Goal: Task Accomplishment & Management: Use online tool/utility

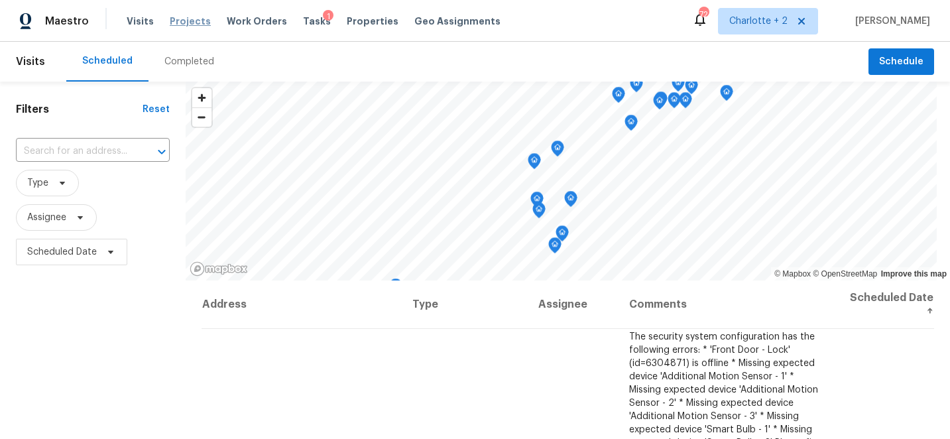
click at [178, 20] on span "Projects" at bounding box center [190, 21] width 41 height 13
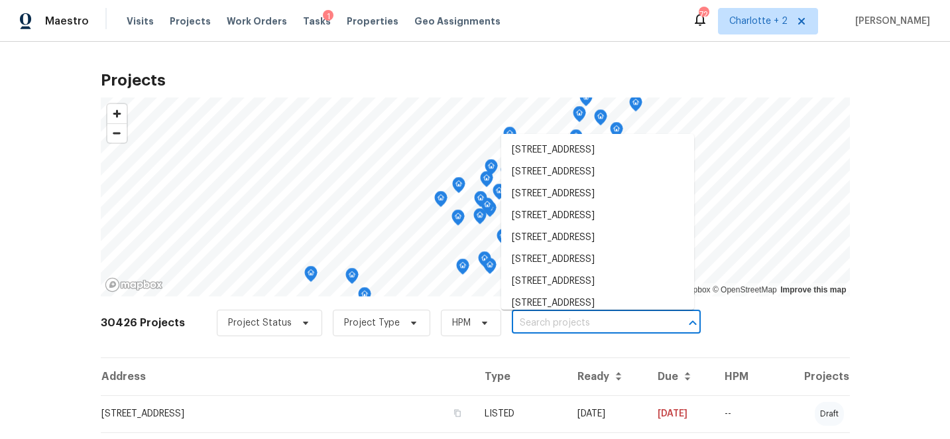
click at [522, 319] on input "text" at bounding box center [588, 323] width 152 height 21
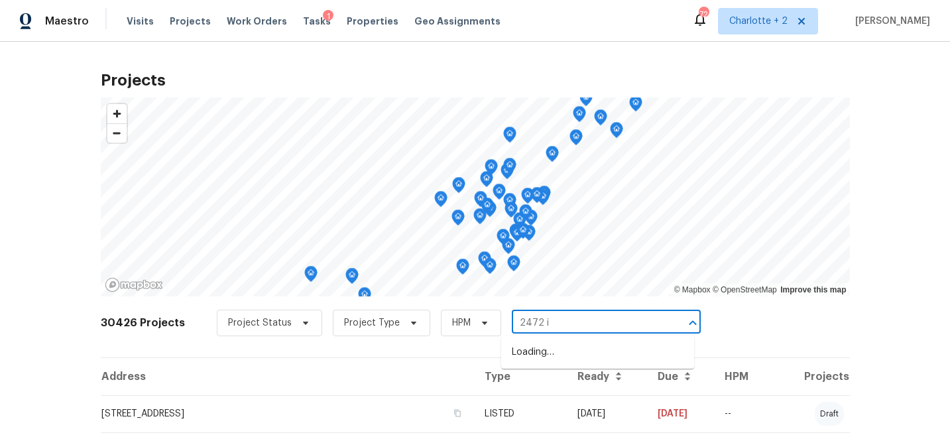
type input "2472 in"
click at [556, 342] on li "[STREET_ADDRESS]" at bounding box center [597, 352] width 193 height 22
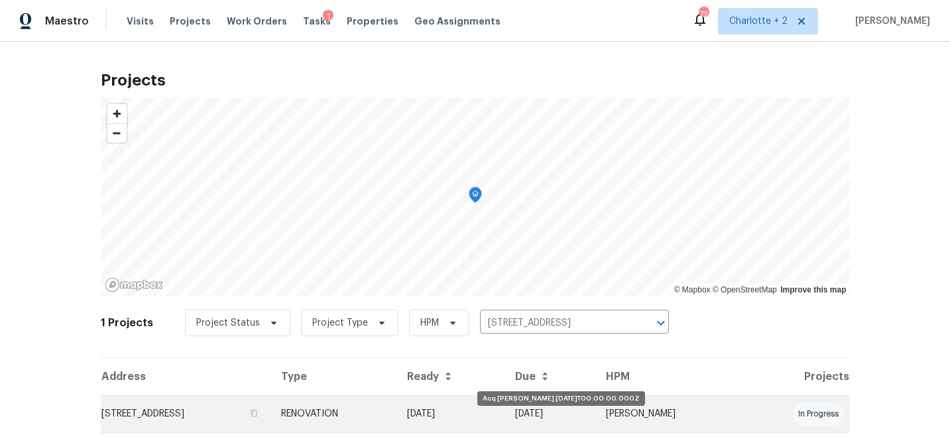
click at [505, 414] on td "[DATE]" at bounding box center [450, 413] width 109 height 37
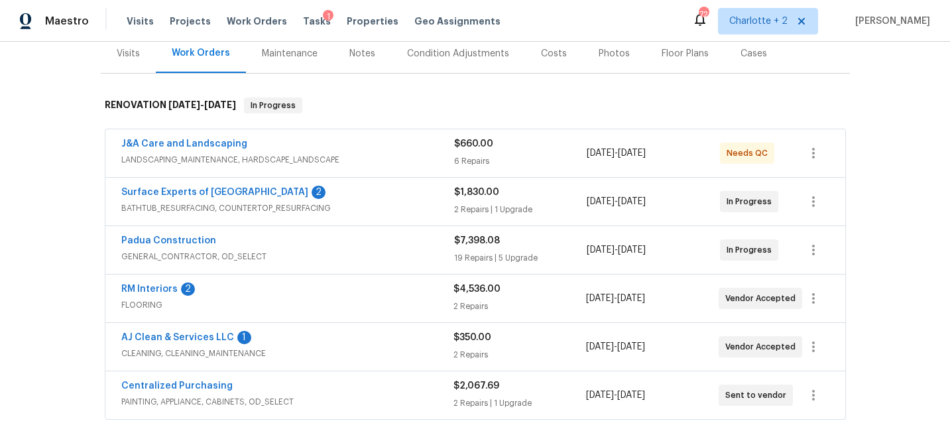
scroll to position [168, 0]
click at [147, 286] on link "RM Interiors" at bounding box center [149, 288] width 56 height 9
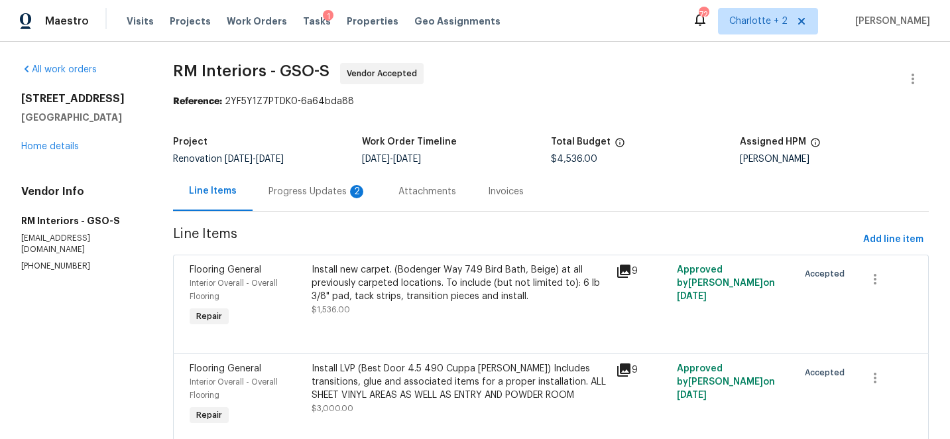
click at [298, 193] on div "Progress Updates 2" at bounding box center [317, 191] width 98 height 13
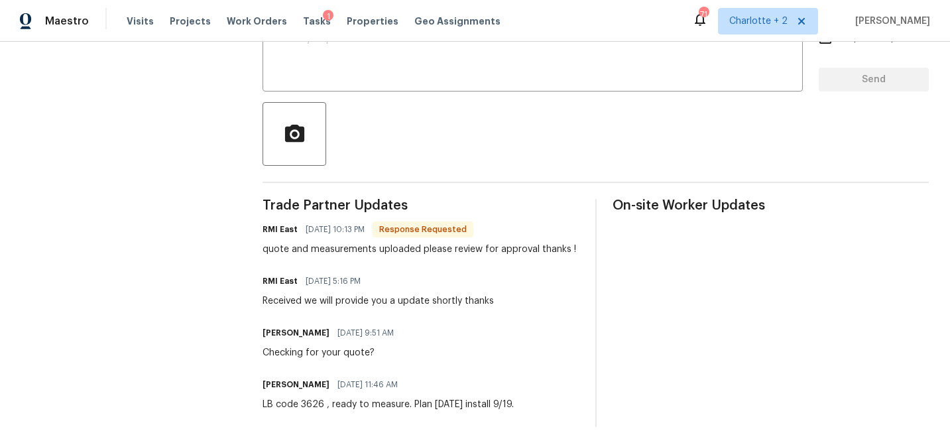
scroll to position [260, 0]
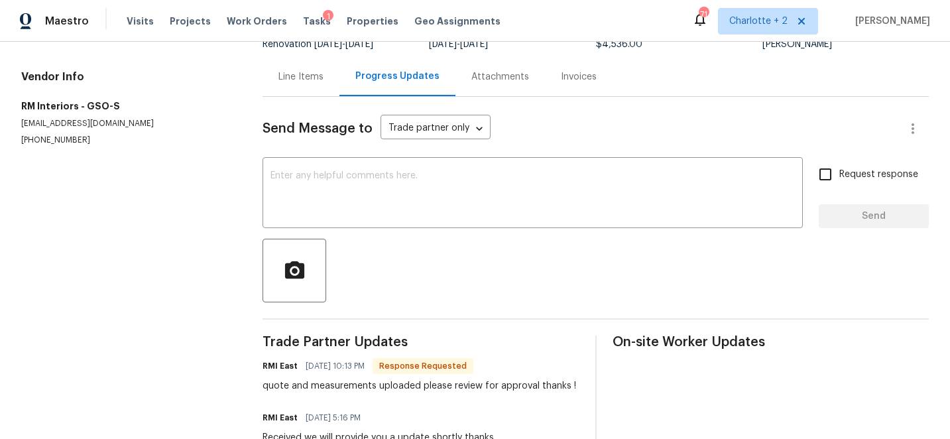
click at [287, 72] on div "Line Items" at bounding box center [300, 76] width 45 height 13
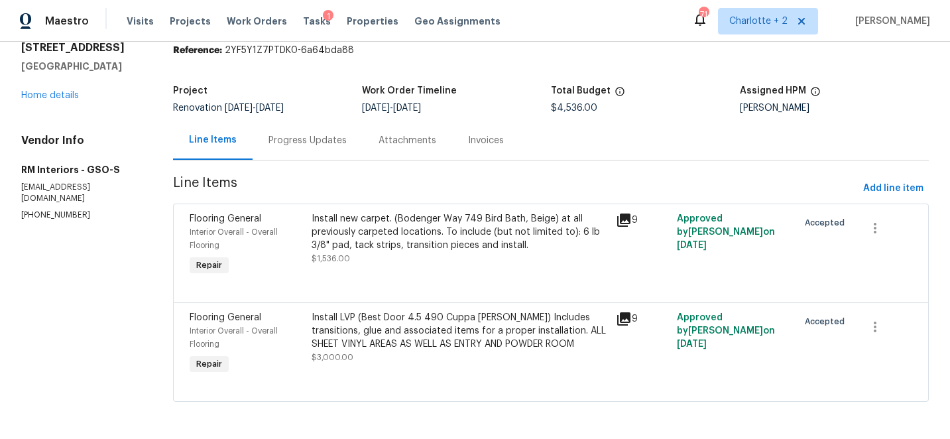
scroll to position [52, 0]
click at [389, 225] on div "Install new carpet. (Bodenger Way 749 Bird Bath, Beige) at all previously carpe…" at bounding box center [460, 232] width 296 height 40
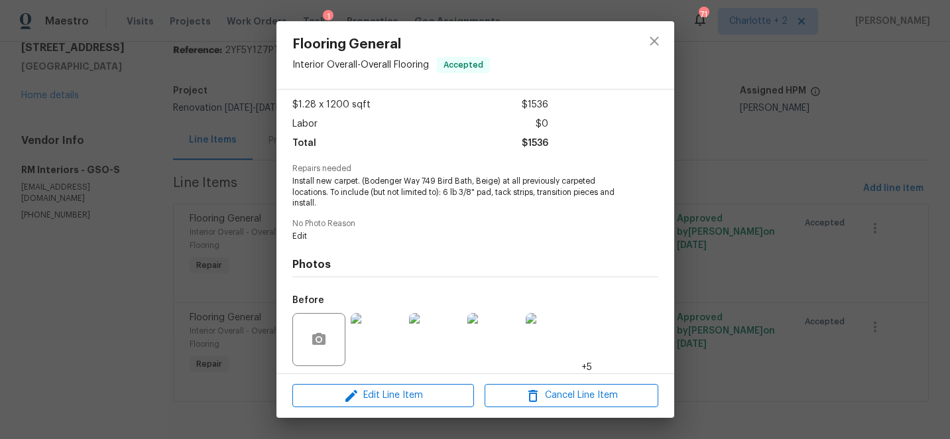
scroll to position [160, 0]
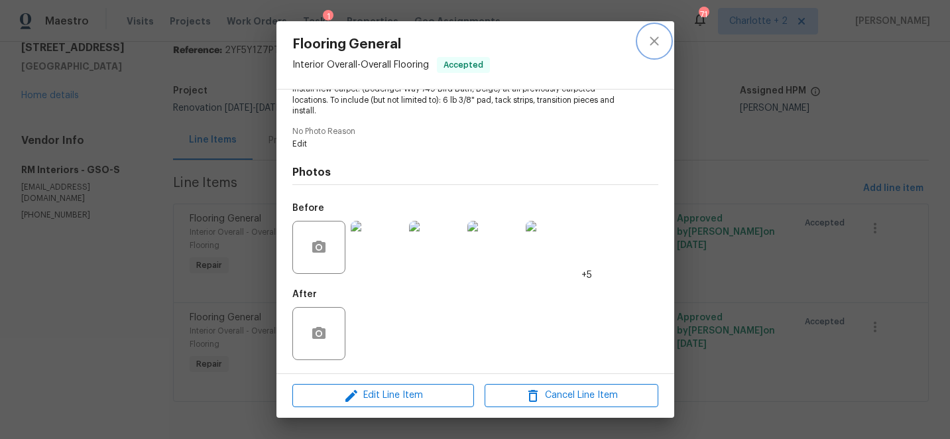
click at [655, 38] on icon "close" at bounding box center [654, 41] width 16 height 16
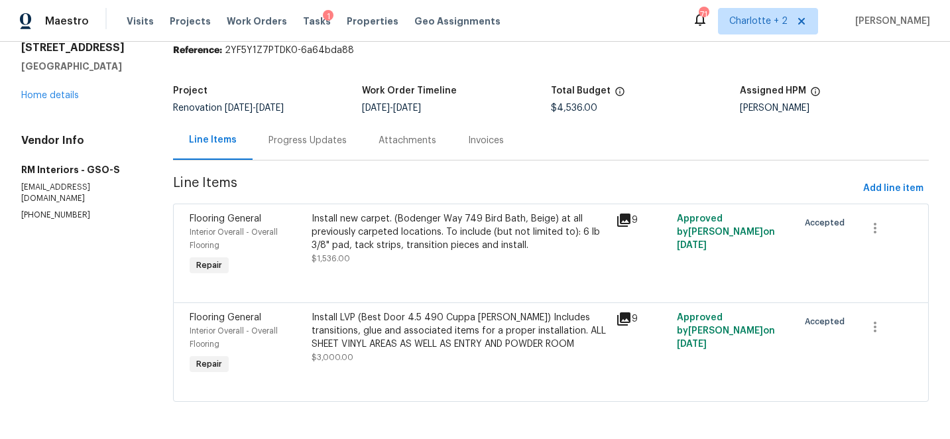
click at [368, 219] on div "Install new carpet. (Bodenger Way 749 Bird Bath, Beige) at all previously carpe…" at bounding box center [460, 232] width 296 height 40
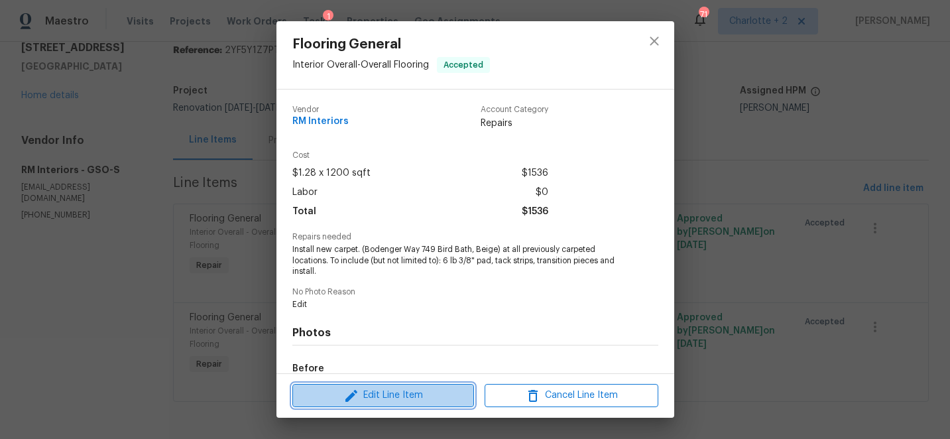
click at [385, 390] on span "Edit Line Item" at bounding box center [383, 395] width 174 height 17
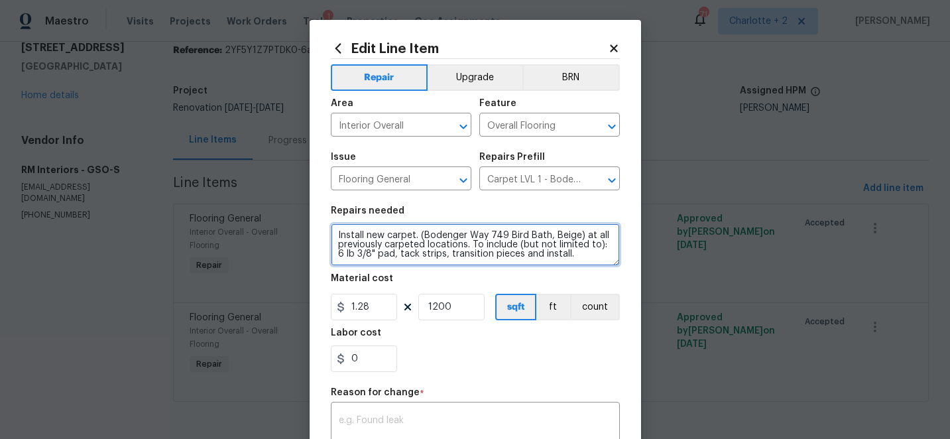
click at [569, 253] on textarea "Install new carpet. (Bodenger Way 749 Bird Bath, Beige) at all previously carpe…" at bounding box center [475, 244] width 289 height 42
paste textarea "Item Instructions Quantity UM Price Ea Amount Install - Carpet Standard Install…"
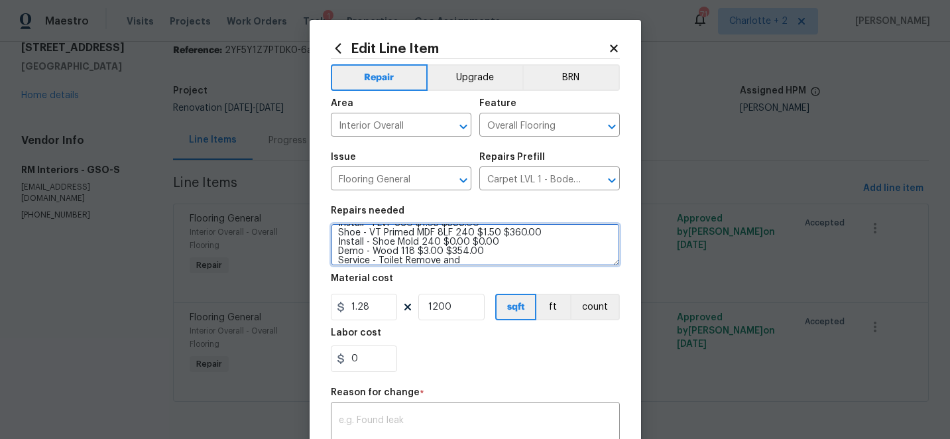
scroll to position [176, 0]
drag, startPoint x: 556, startPoint y: 257, endPoint x: 333, endPoint y: 254, distance: 222.7
click at [333, 254] on textarea "Install new carpet. (Bodenger Way 749 Bird Bath, Beige) at all previously carpe…" at bounding box center [475, 244] width 289 height 42
type textarea "Install new carpet. (Bodenger Way 749 Bird Bath, Beige) at all previously carpe…"
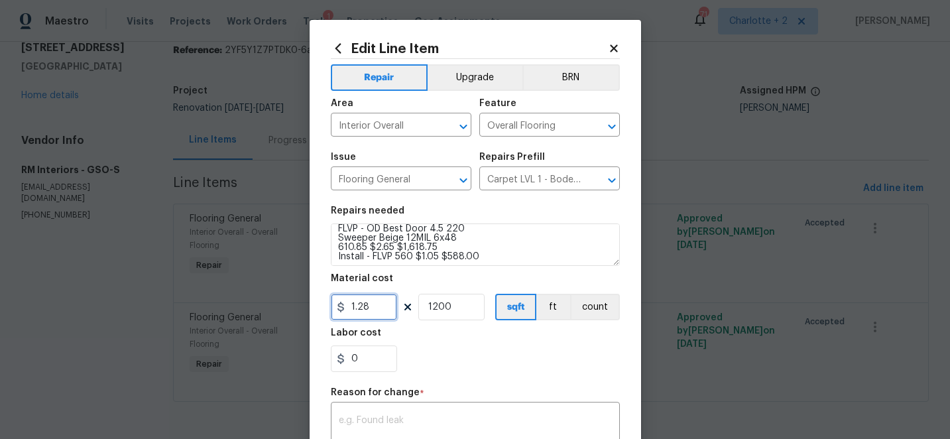
click at [378, 306] on input "1.28" at bounding box center [364, 307] width 66 height 27
type input "1958.78"
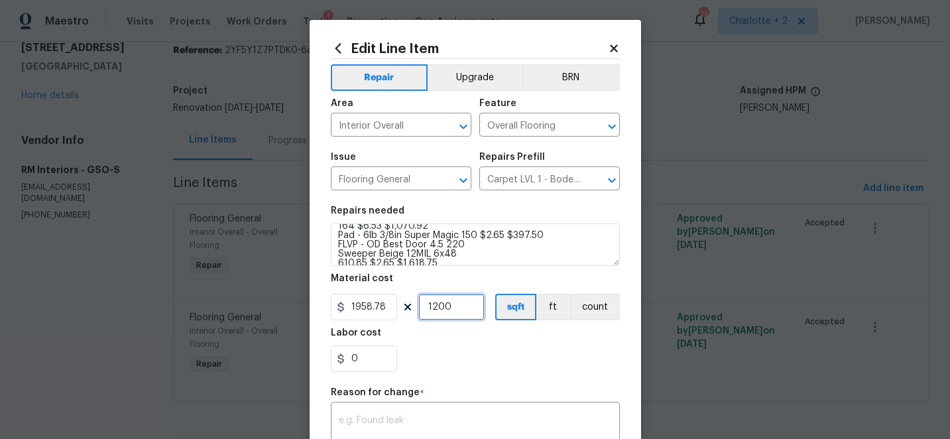
click at [455, 302] on input "1200" at bounding box center [451, 307] width 66 height 27
type input "1"
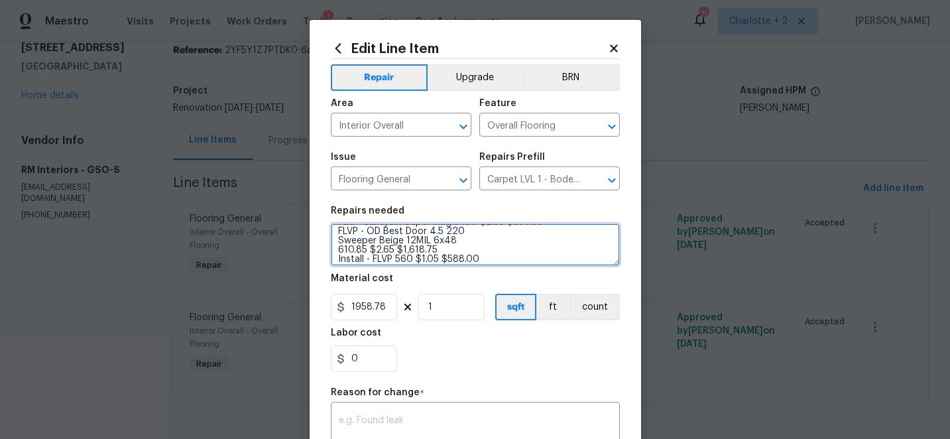
click at [436, 249] on textarea "Install new carpet. (Bodenger Way 749 Bird Bath, Beige) at all previously carpe…" at bounding box center [475, 244] width 289 height 42
drag, startPoint x: 479, startPoint y: 244, endPoint x: 336, endPoint y: 237, distance: 143.3
click at [336, 237] on textarea "Install new carpet. (Bodenger Way 749 Bird Bath, Beige) at all previously carpe…" at bounding box center [475, 244] width 289 height 42
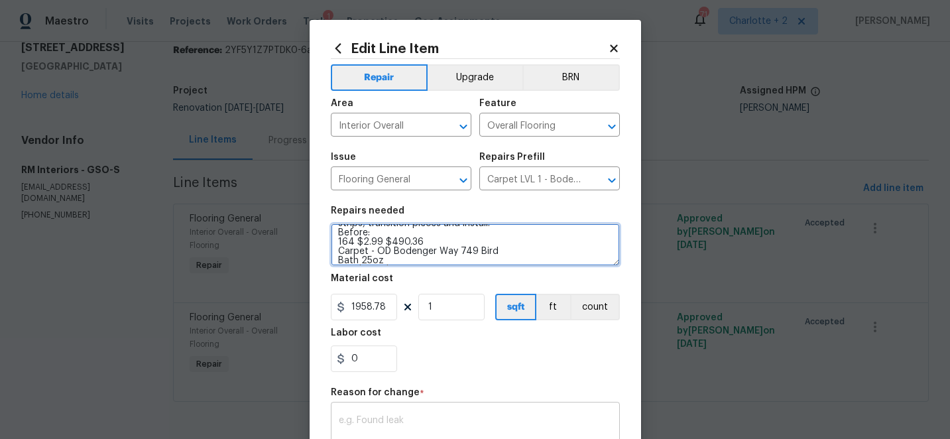
type textarea "Install new carpet. (Bodenger Way 749 Bird Bath, Beige) at all previously carpe…"
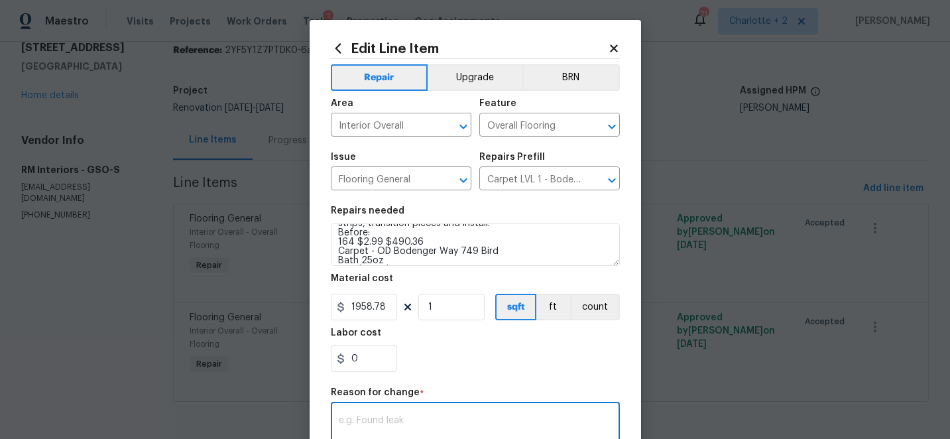
click at [374, 423] on textarea at bounding box center [475, 430] width 273 height 28
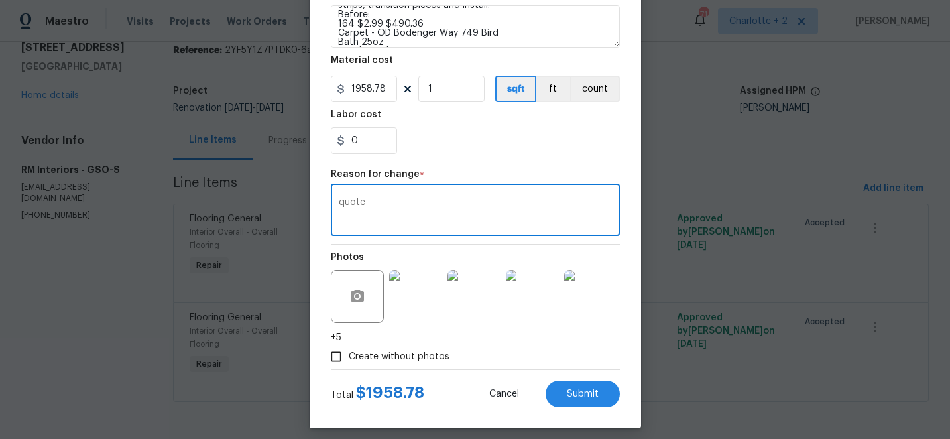
scroll to position [228, 0]
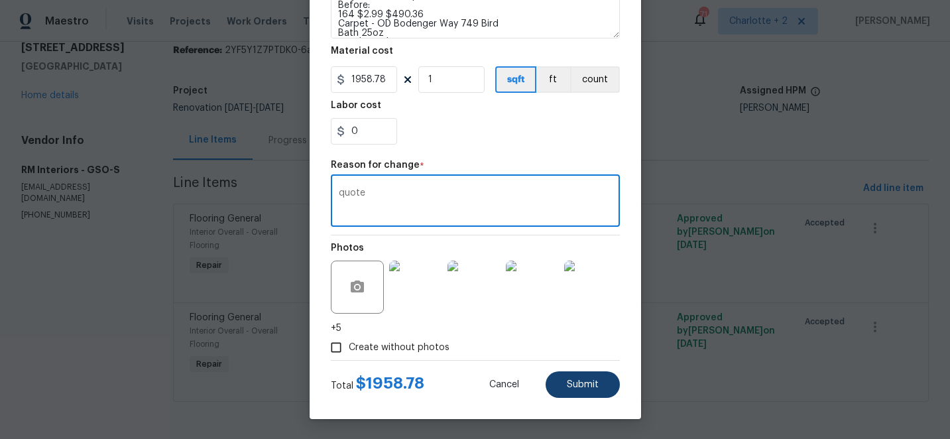
type textarea "quote"
click at [579, 388] on span "Submit" at bounding box center [583, 385] width 32 height 10
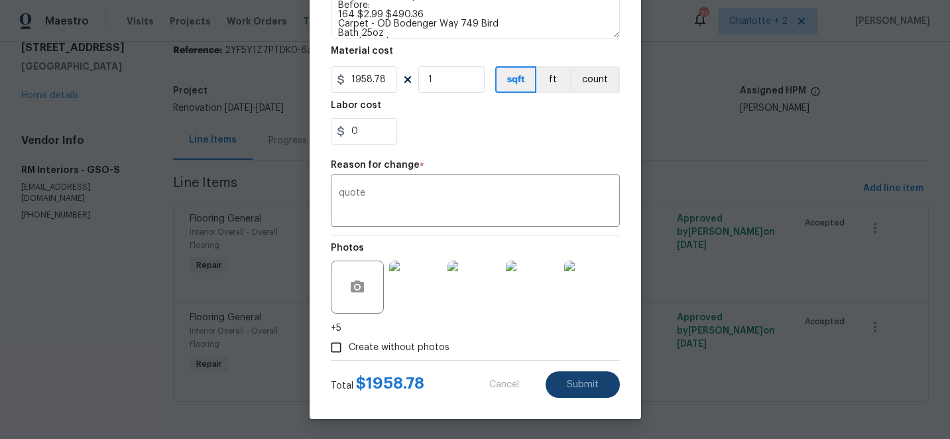
type textarea "Install new carpet. (Bodenger Way 749 Bird Bath, Beige) at all previously carpe…"
type input "1200"
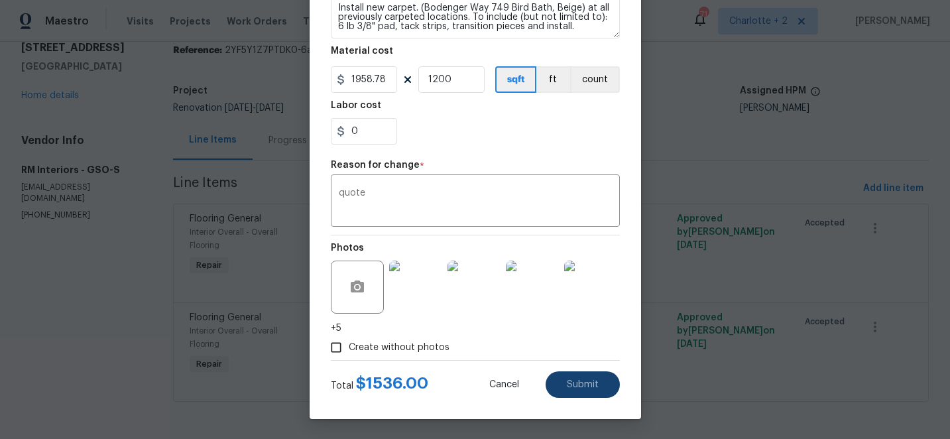
type input "1.28"
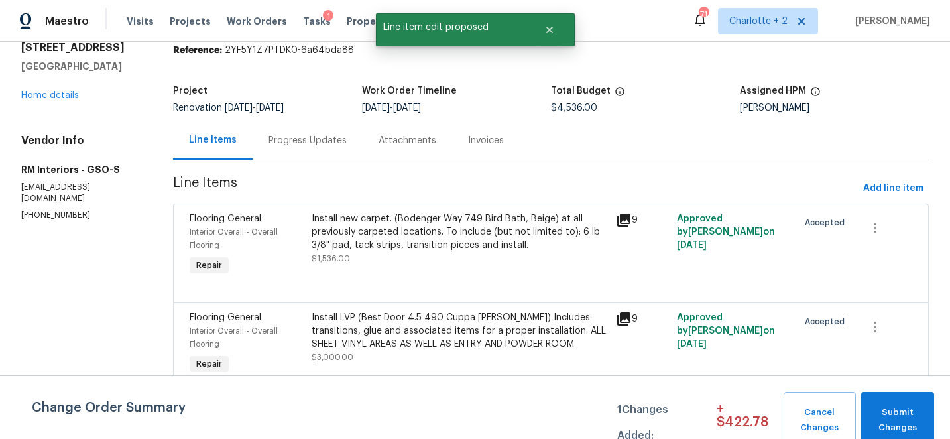
scroll to position [0, 0]
click at [425, 330] on div "Install LVP (Best Door 4.5 490 Cuppa [PERSON_NAME]) Includes transitions, glue …" at bounding box center [460, 331] width 296 height 40
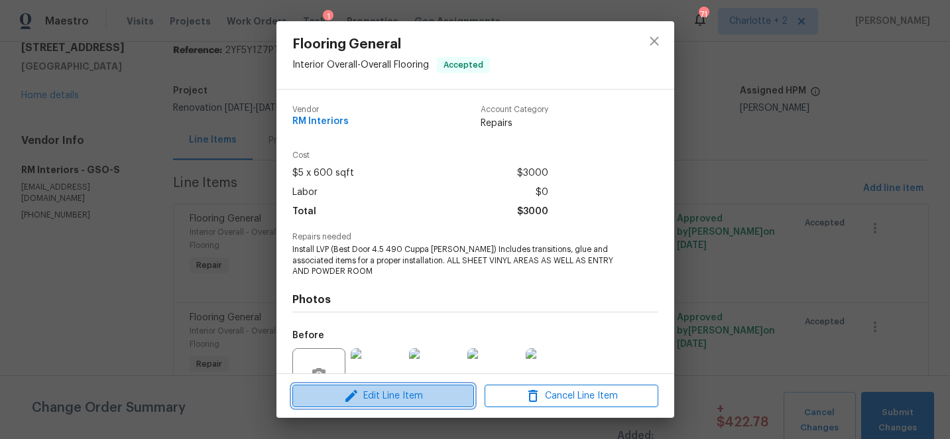
click at [410, 398] on span "Edit Line Item" at bounding box center [383, 396] width 174 height 17
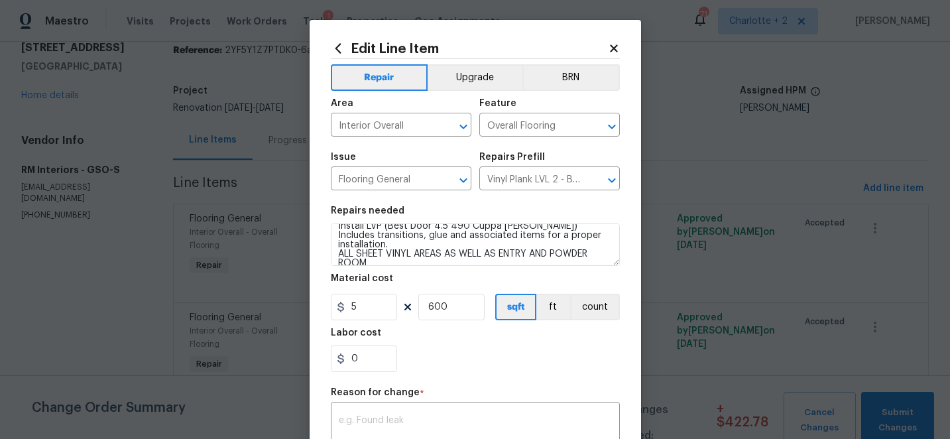
scroll to position [8, 0]
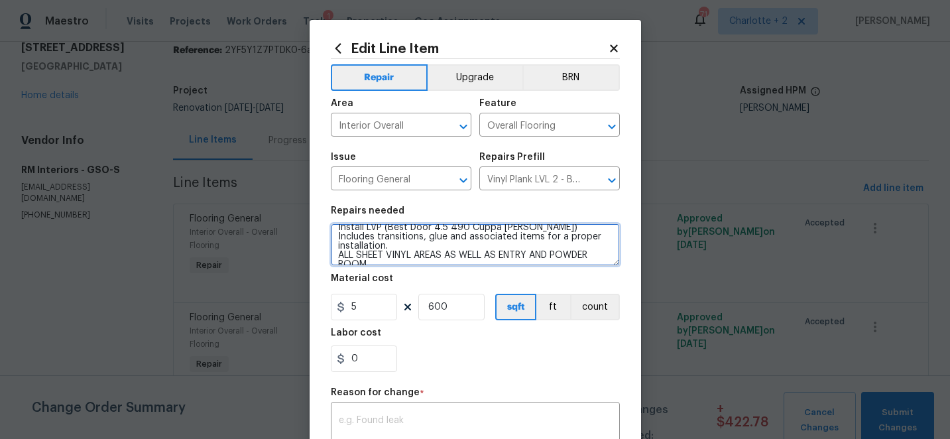
click at [375, 259] on textarea "Install LVP (Best Door 4.5 490 Cuppa [PERSON_NAME]) Includes transitions, glue …" at bounding box center [475, 244] width 289 height 42
paste textarea "Item Instructions Quantity UM Price Ea Amount Install - Carpet Standard Install…"
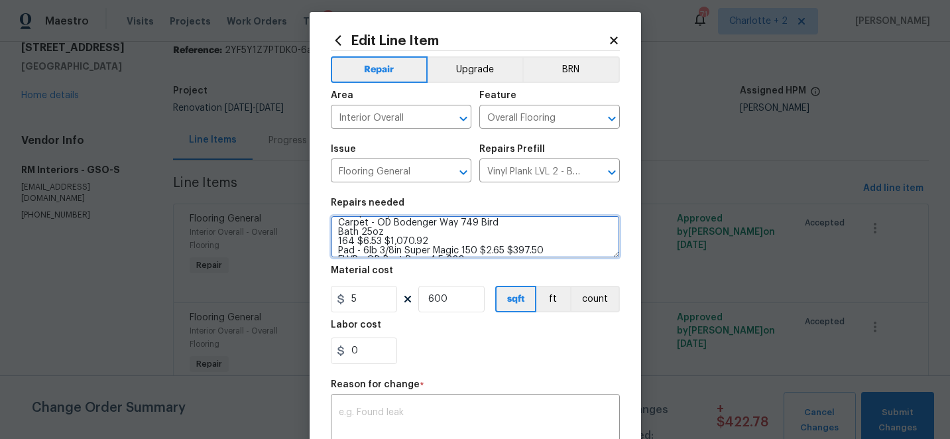
scroll to position [125, 0]
type textarea "Install LVP (Best Door 4.5 490 Cuppa [PERSON_NAME]) Includes transitions, glue …"
